Goal: Task Accomplishment & Management: Manage account settings

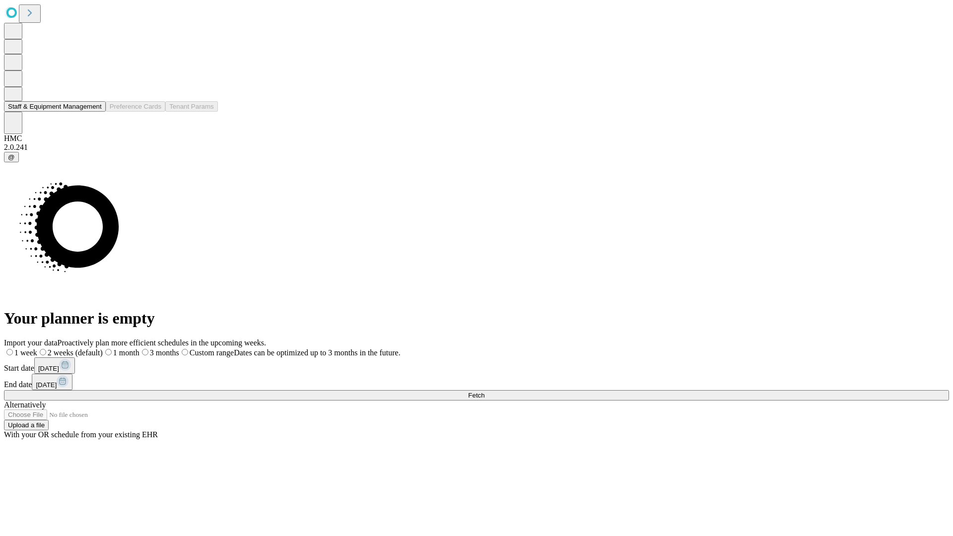
click at [93, 112] on button "Staff & Equipment Management" at bounding box center [55, 106] width 102 height 10
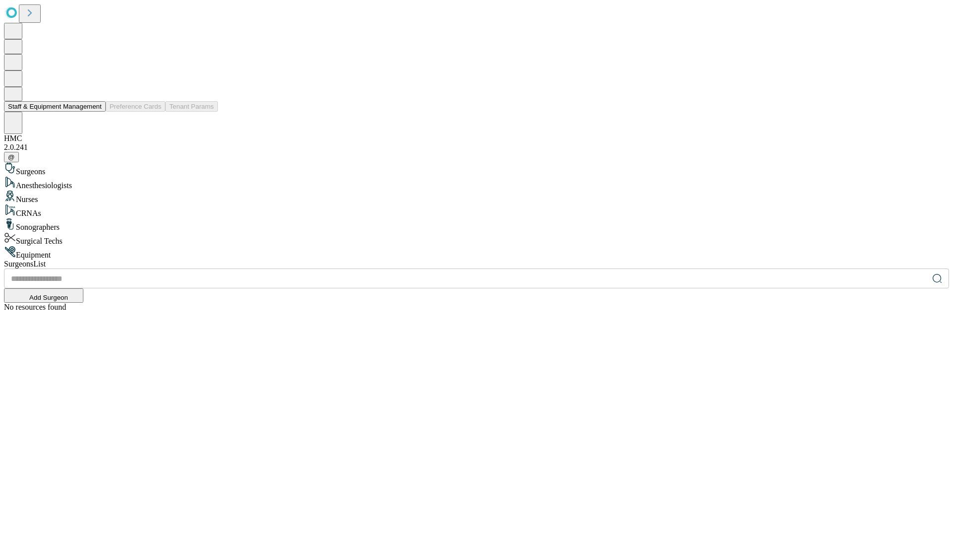
click at [95, 112] on button "Staff & Equipment Management" at bounding box center [55, 106] width 102 height 10
